Goal: Communication & Community: Answer question/provide support

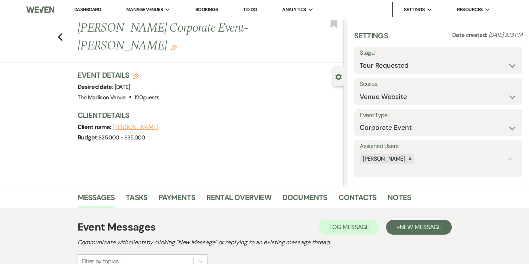
select select "2"
select select "5"
select select "9"
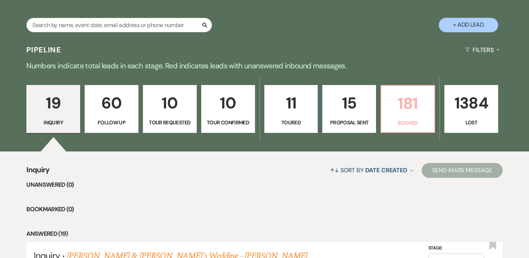
click at [429, 117] on link "181 Booked" at bounding box center [408, 109] width 55 height 48
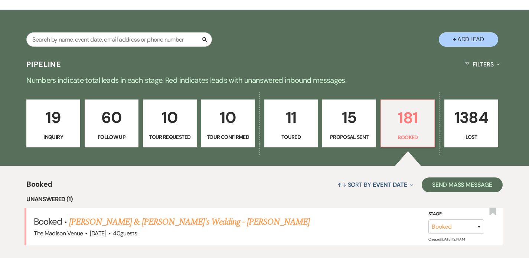
scroll to position [134, 0]
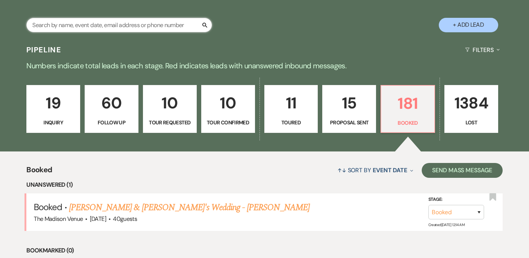
click at [120, 23] on input "text" at bounding box center [119, 25] width 186 height 14
type input "bat"
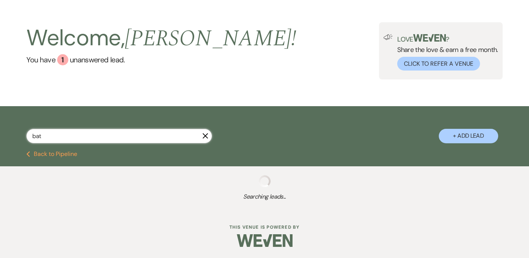
select select "8"
select select "5"
select select "8"
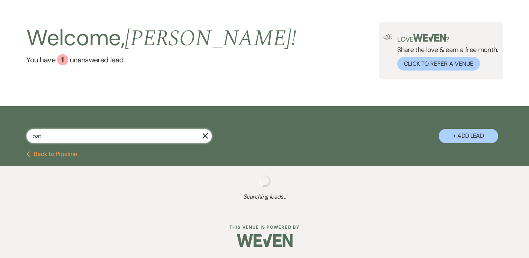
select select "5"
select select "8"
select select "5"
select select "8"
select select "5"
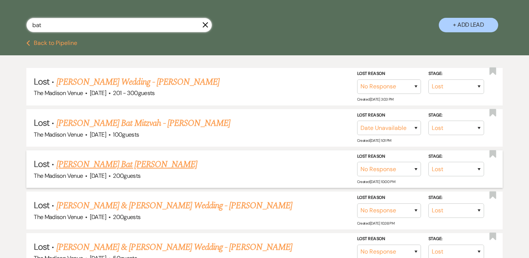
type input "bat"
click at [139, 165] on link "Anna Bolman's Bat Mitzvah - Anthony" at bounding box center [126, 164] width 141 height 13
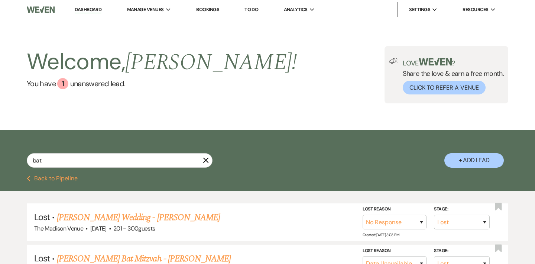
select select "8"
select select "5"
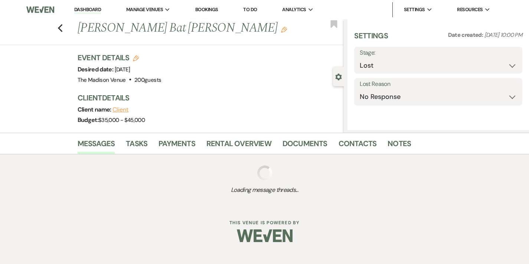
select select "5"
select select "13"
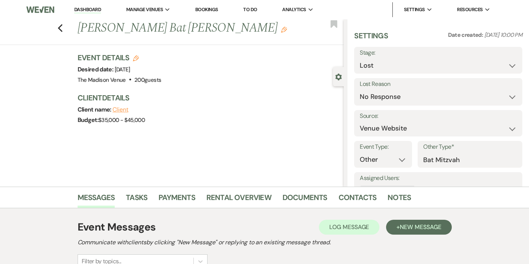
scroll to position [98, 0]
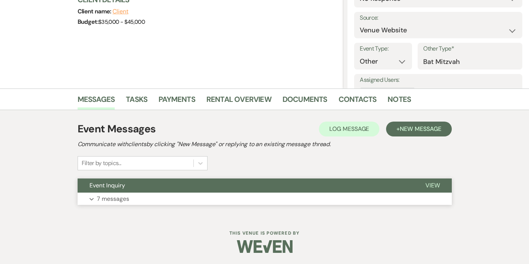
click at [243, 187] on button "Event Inquiry" at bounding box center [246, 185] width 336 height 14
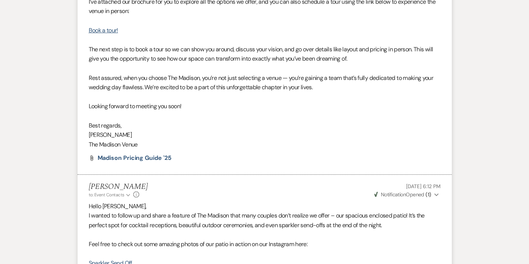
scroll to position [181, 0]
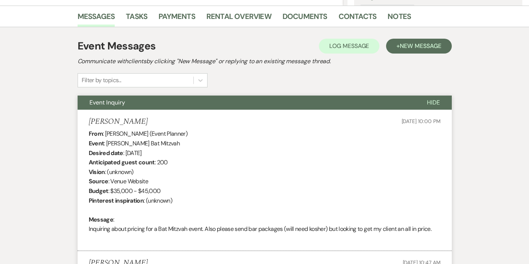
click at [204, 98] on button "Event Inquiry" at bounding box center [247, 102] width 338 height 14
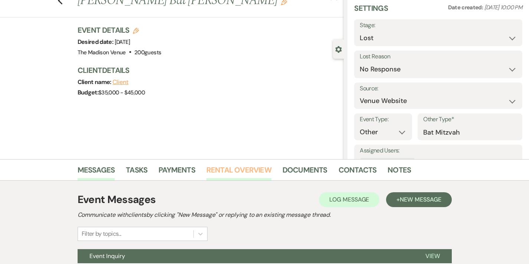
scroll to position [16, 0]
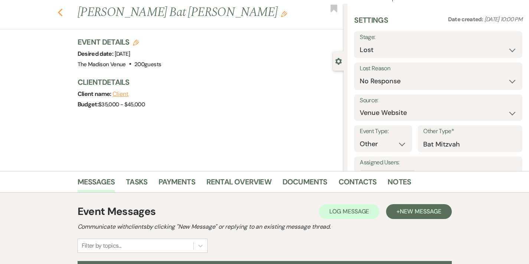
click at [58, 13] on icon "Previous" at bounding box center [61, 12] width 6 height 9
select select "8"
select select "5"
select select "8"
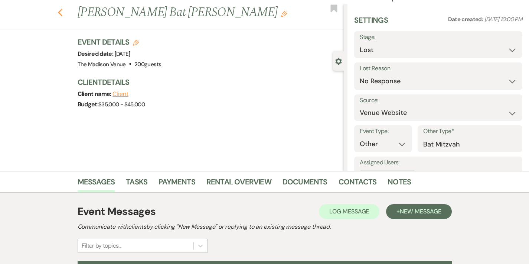
select select "8"
select select "5"
select select "8"
select select "5"
select select "8"
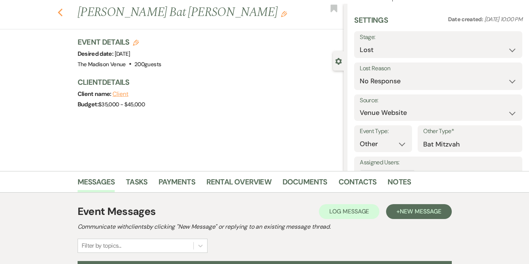
select select "5"
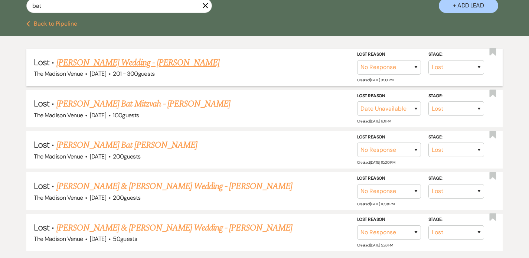
scroll to position [147, 0]
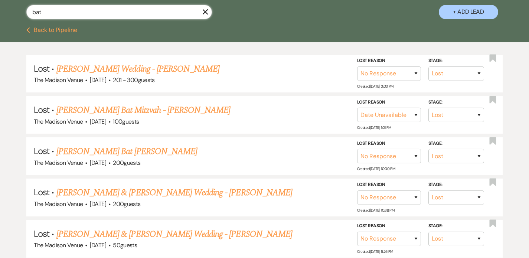
click at [96, 11] on input "bat" at bounding box center [119, 12] width 186 height 14
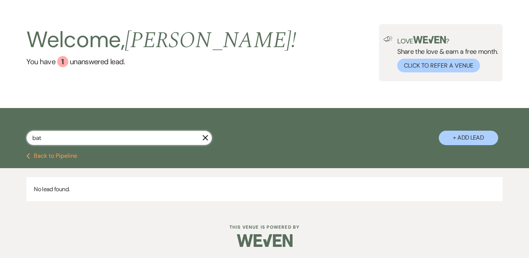
type input "bat"
select select "8"
select select "5"
select select "8"
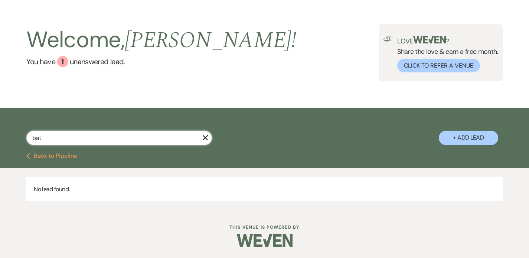
select select "8"
select select "5"
select select "8"
select select "5"
select select "8"
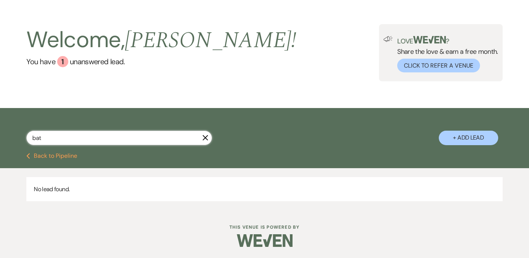
select select "5"
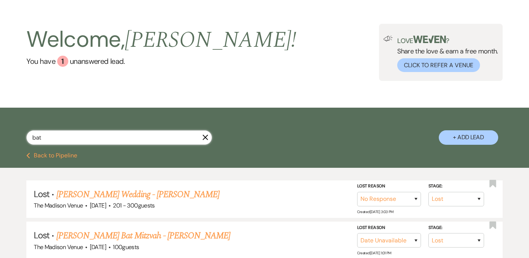
scroll to position [147, 0]
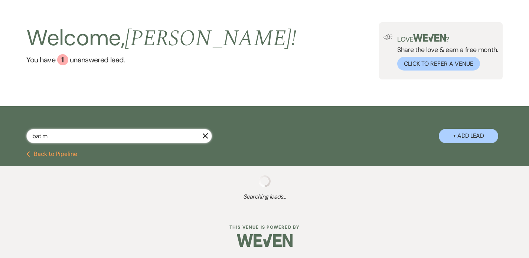
type input "bat mi"
select select "8"
select select "4"
select select "8"
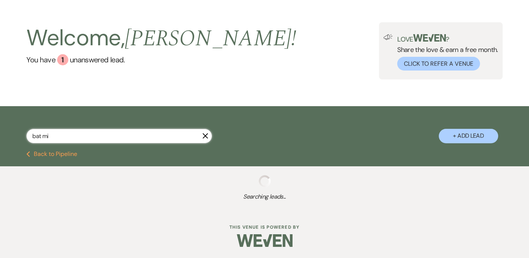
select select "6"
select select "9"
select select "8"
select select "10"
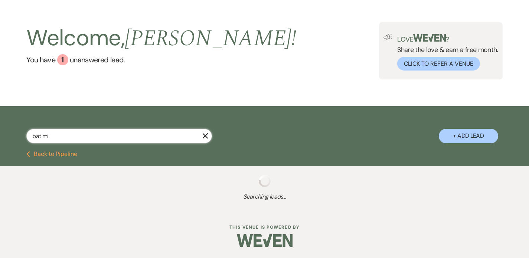
select select "8"
select select "5"
select select "8"
select select "6"
select select "8"
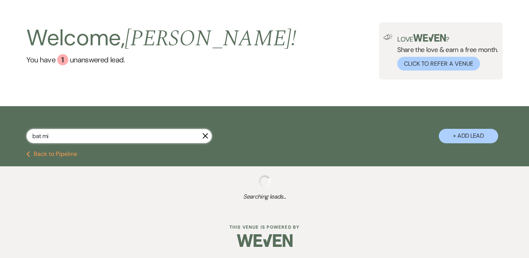
select select "1"
select select "9"
select select "8"
select select "10"
select select "9"
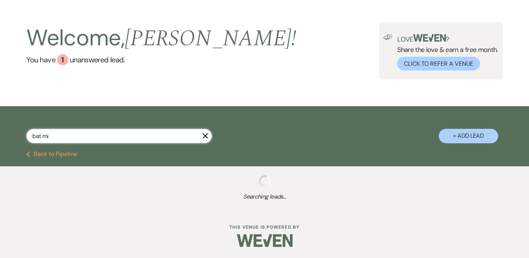
select select "8"
select select "10"
select select "8"
select select "6"
select select "8"
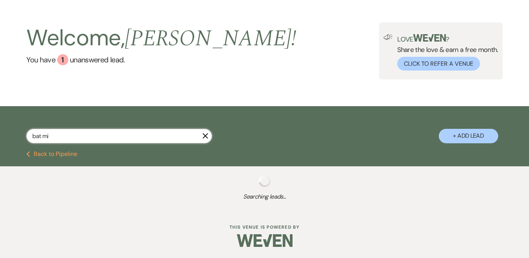
select select "5"
select select "8"
select select "5"
select select "8"
select select "5"
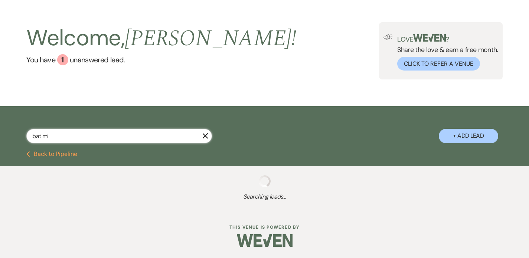
select select "8"
select select "5"
select select "8"
select select "1"
select select "8"
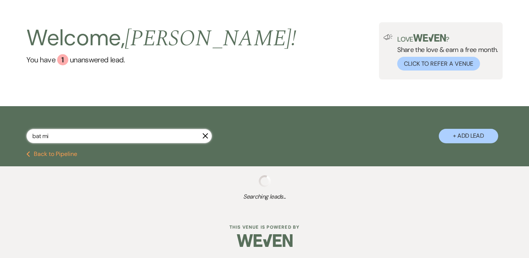
select select "8"
select select "5"
select select "8"
select select "5"
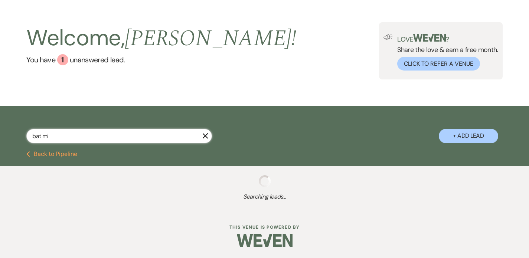
select select "8"
select select "5"
select select "6"
select select "8"
select select "1"
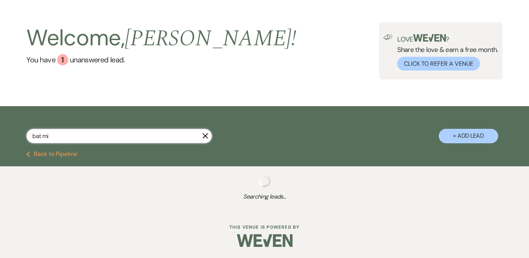
select select "8"
select select "5"
select select "8"
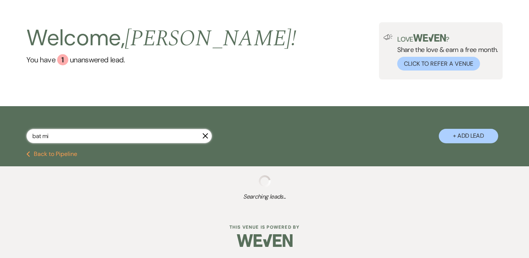
select select "7"
select select "8"
select select "5"
select select "8"
select select "5"
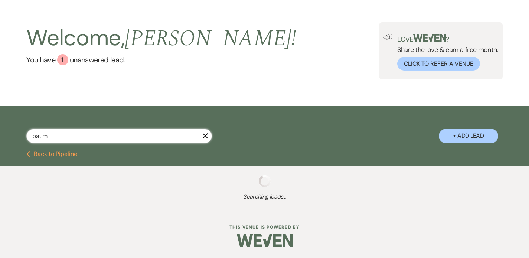
select select "8"
select select "5"
select select "8"
select select "5"
select select "8"
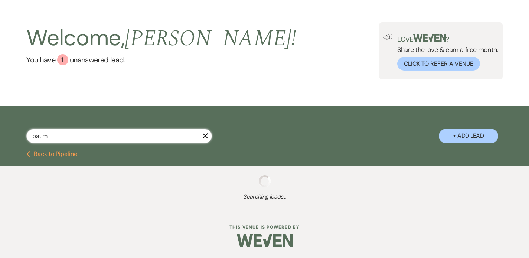
select select "6"
select select "8"
select select "5"
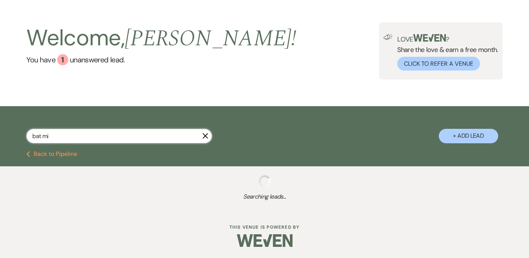
select select "8"
select select "5"
select select "8"
select select "3"
select select "8"
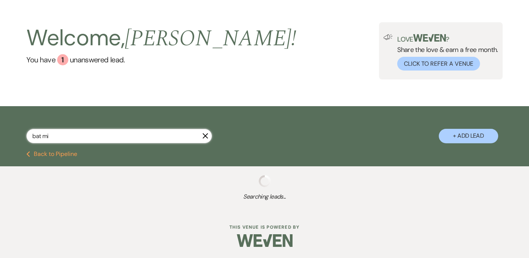
select select "6"
select select "8"
select select "4"
select select "8"
select select "5"
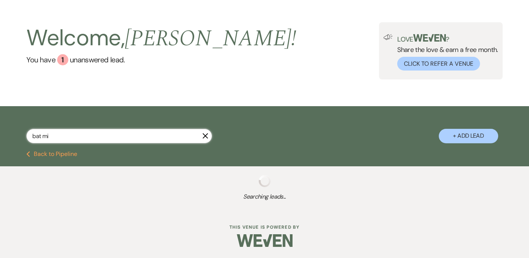
select select "8"
select select "5"
select select "8"
select select "5"
select select "8"
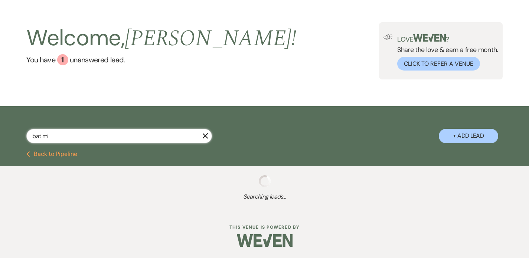
select select "7"
select select "8"
select select "6"
select select "8"
select select "5"
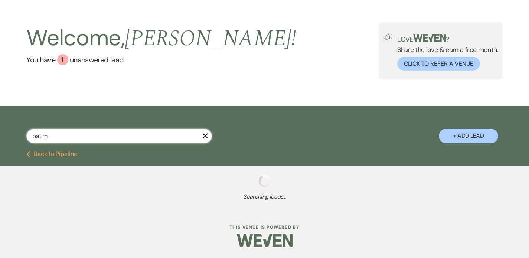
select select "8"
select select "4"
select select "8"
select select "10"
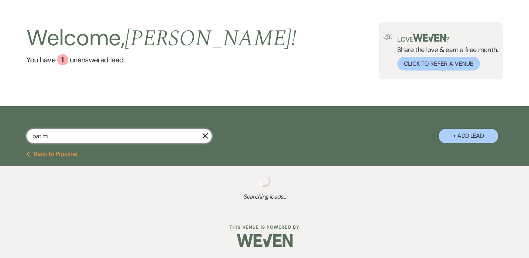
select select "8"
select select "5"
select select "8"
select select "10"
select select "8"
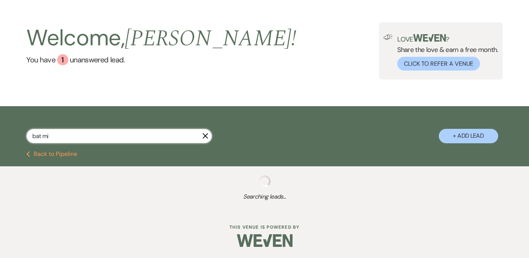
select select "7"
select select "8"
select select "5"
select select "8"
select select "5"
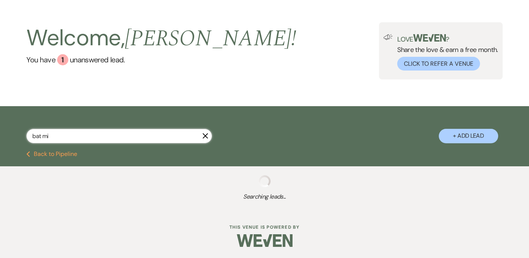
select select "8"
select select "5"
select select "8"
select select "6"
select select "8"
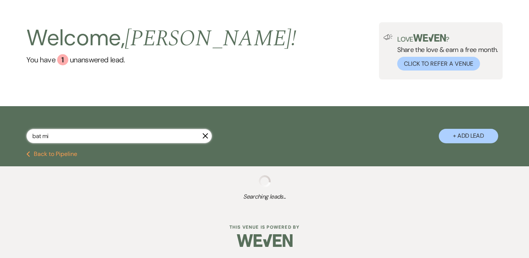
select select "5"
select select "8"
select select "5"
select select "8"
select select "5"
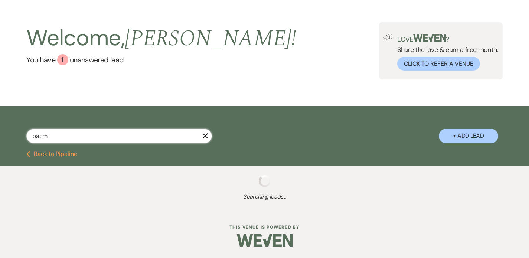
select select "8"
select select "5"
select select "8"
select select "5"
select select "8"
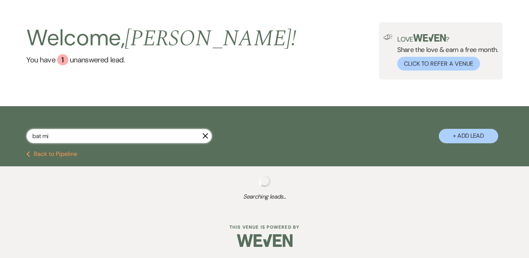
select select "2"
select select "8"
select select "5"
select select "8"
select select "5"
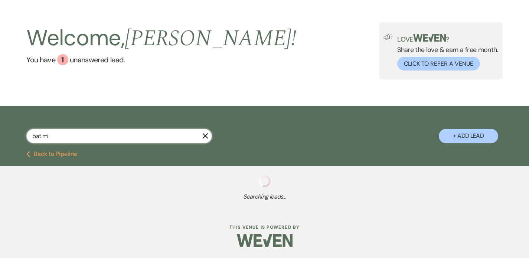
select select "8"
select select "5"
select select "8"
select select "2"
select select "8"
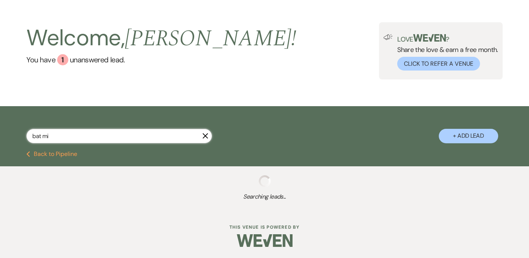
select select "2"
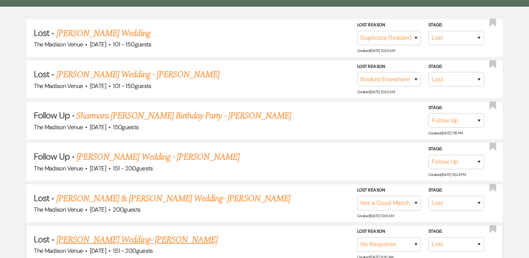
scroll to position [52, 0]
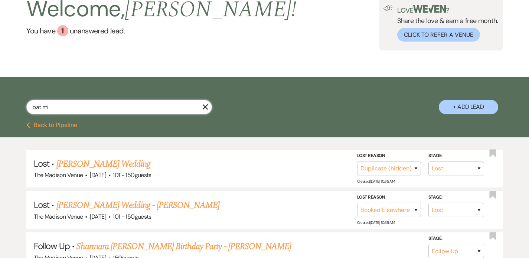
type input "bat mit"
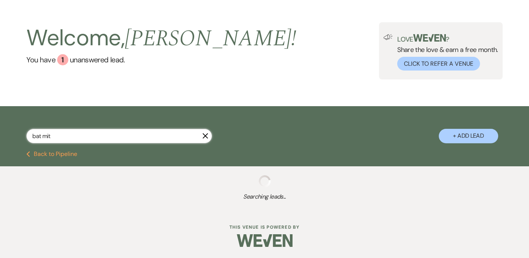
select select "9"
select select "8"
select select "10"
select select "9"
select select "8"
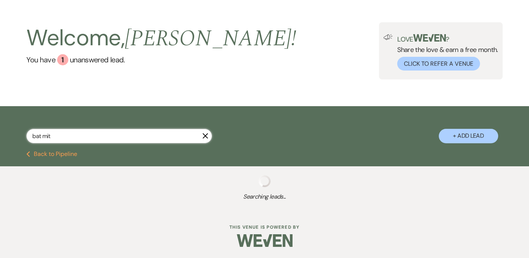
select select "10"
select select "8"
select select "6"
select select "8"
select select "5"
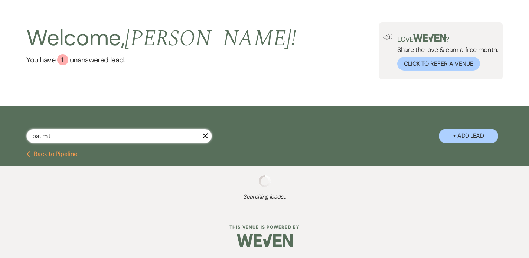
select select "8"
select select "5"
select select "8"
select select "5"
select select "8"
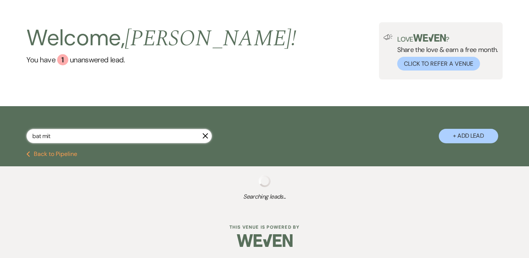
select select "5"
select select "8"
select select "1"
select select "8"
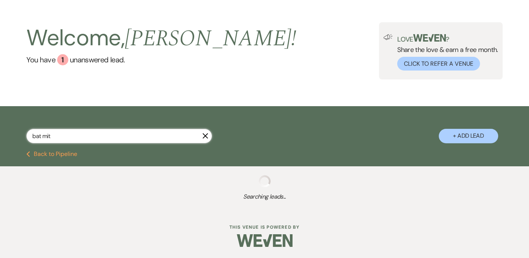
select select "8"
select select "5"
select select "8"
select select "5"
select select "8"
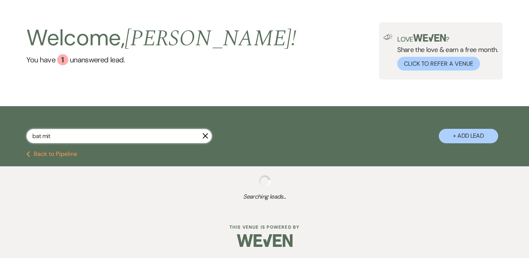
select select "5"
select select "8"
select select "5"
select select "8"
select select "3"
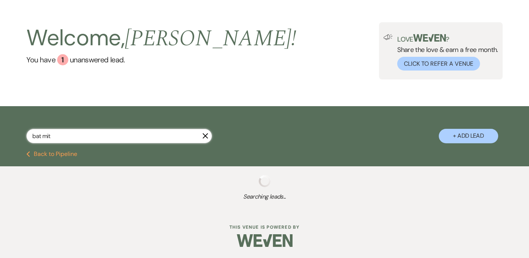
select select "8"
select select "5"
select select "8"
select select "5"
select select "8"
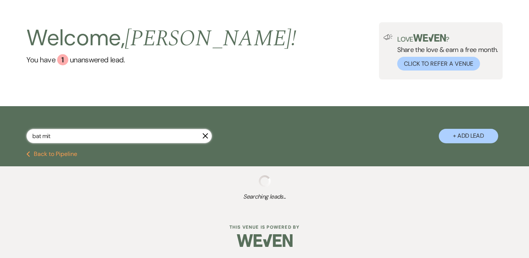
select select "8"
select select "10"
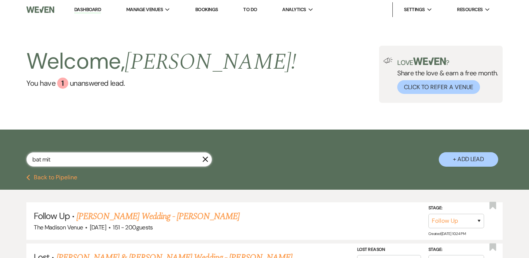
click at [65, 156] on input "bat mit" at bounding box center [119, 159] width 186 height 14
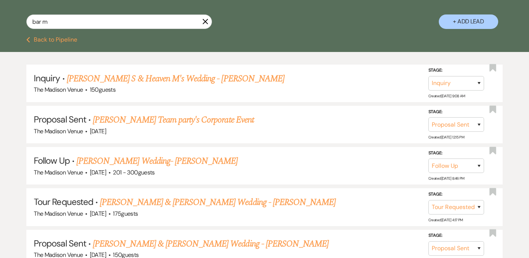
scroll to position [124, 0]
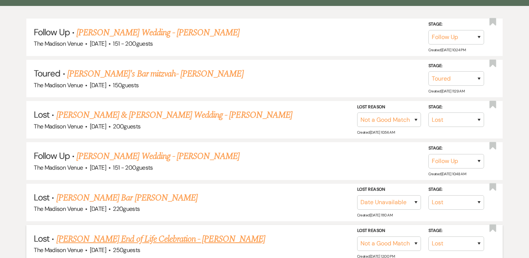
scroll to position [192, 0]
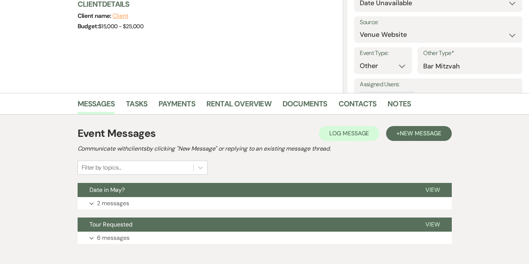
scroll to position [94, 0]
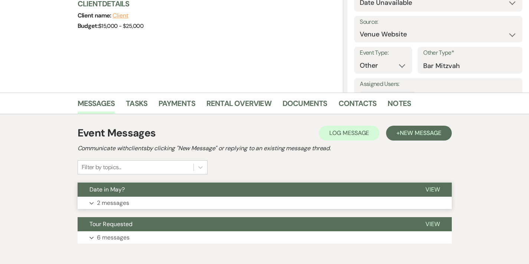
click at [252, 192] on button "Date in May?" at bounding box center [246, 189] width 336 height 14
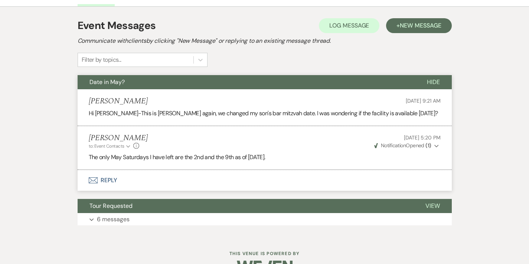
scroll to position [200, 0]
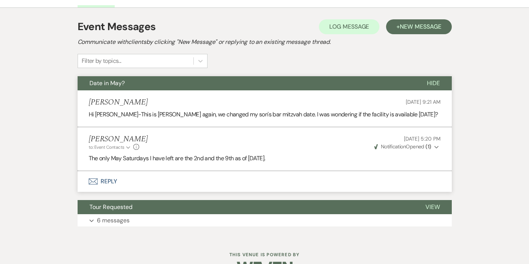
click at [84, 181] on button "Envelope Reply" at bounding box center [265, 181] width 375 height 21
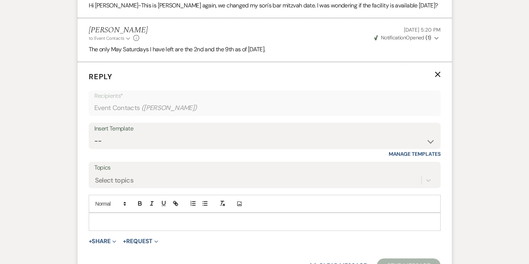
scroll to position [316, 0]
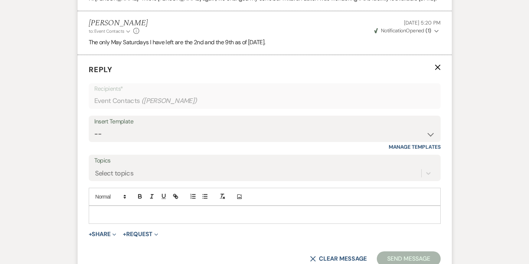
click at [89, 209] on div at bounding box center [264, 214] width 351 height 17
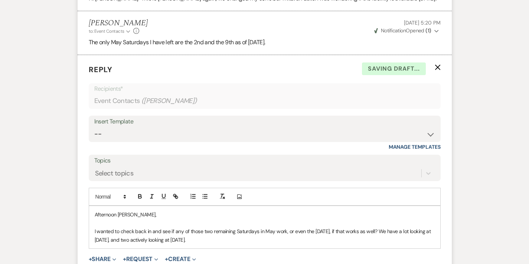
click at [159, 248] on form "Reply X Saving draft... Recipients* Event Contacts ( [PERSON_NAME] ) Insert Tem…" at bounding box center [265, 177] width 375 height 245
click at [163, 245] on div "[PERSON_NAME], I wanted to check back in and see if any of those two remaining …" at bounding box center [264, 227] width 351 height 42
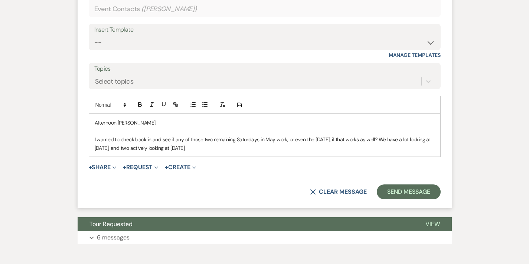
scroll to position [417, 0]
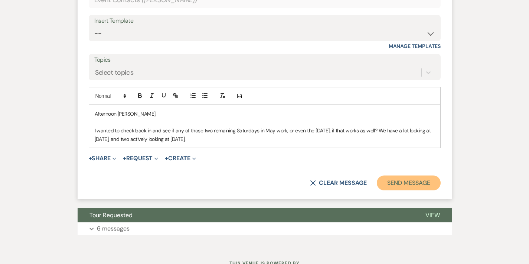
click at [439, 183] on button "Send Message" at bounding box center [409, 182] width 64 height 15
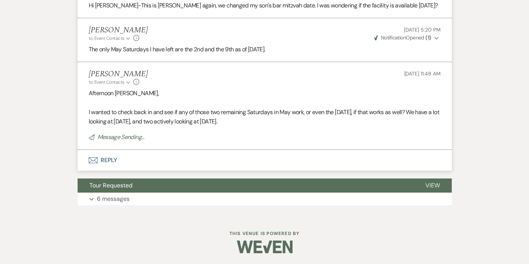
scroll to position [0, 0]
